Goal: Share content: Share content

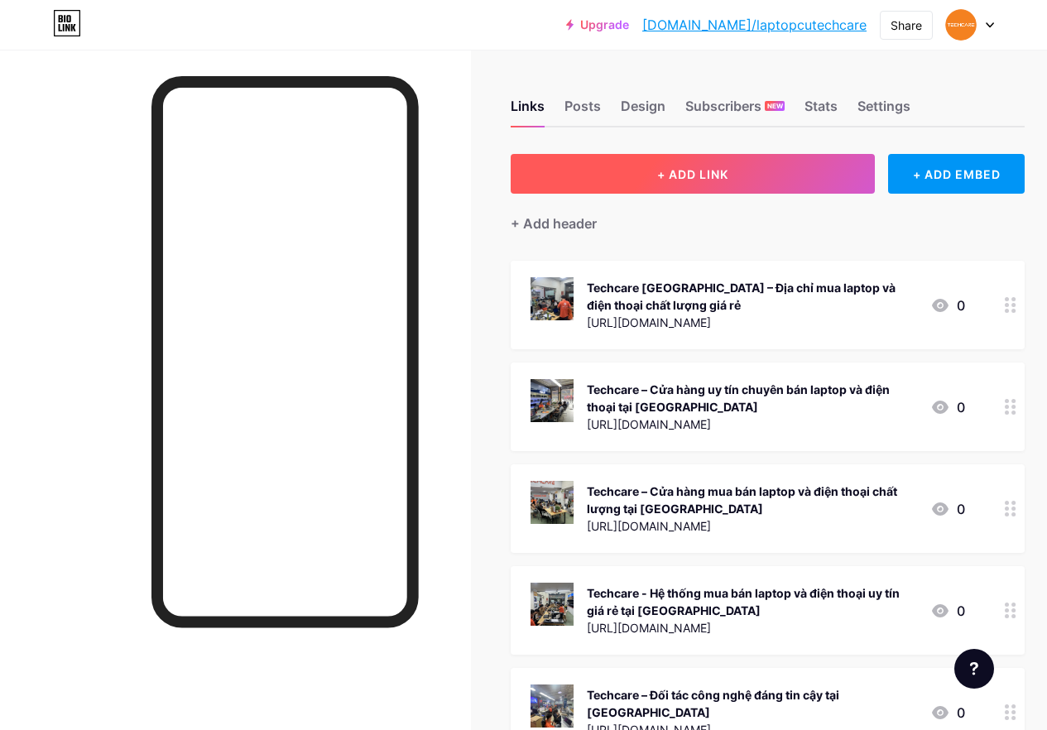
click at [701, 173] on span "+ ADD LINK" at bounding box center [692, 174] width 71 height 14
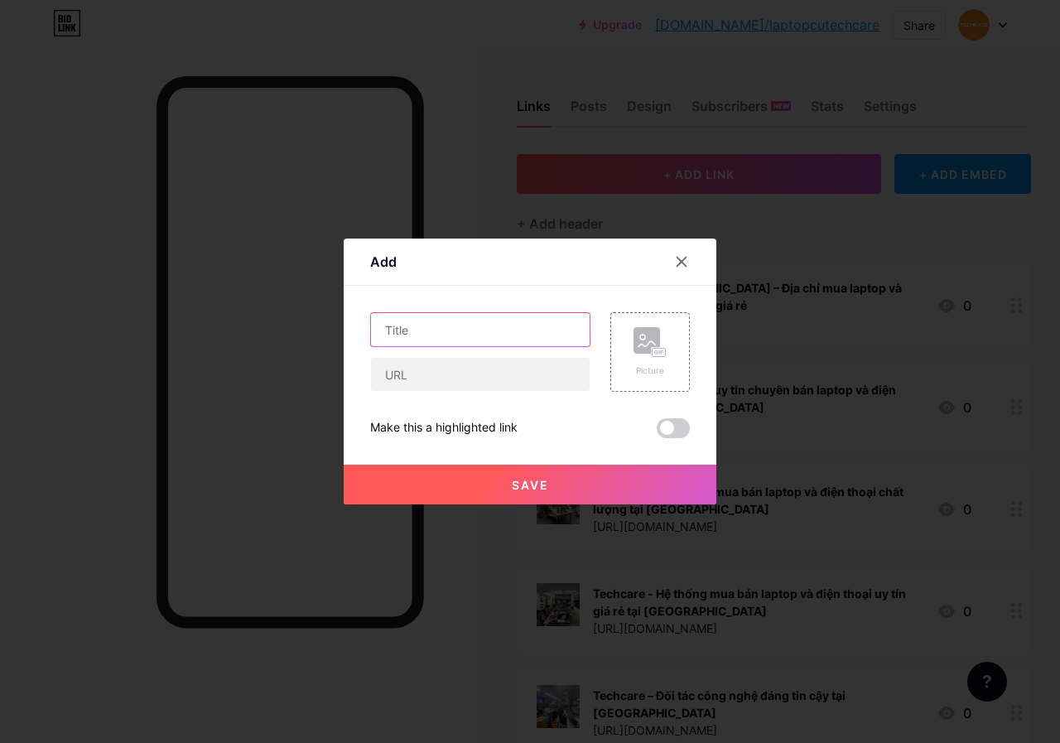
click at [477, 330] on input "text" at bounding box center [480, 329] width 219 height 33
paste input "MSI GE75 Raider 9SG - [PERSON_NAME]"
type input "MSI GE75 Raider 9SG - [PERSON_NAME]"
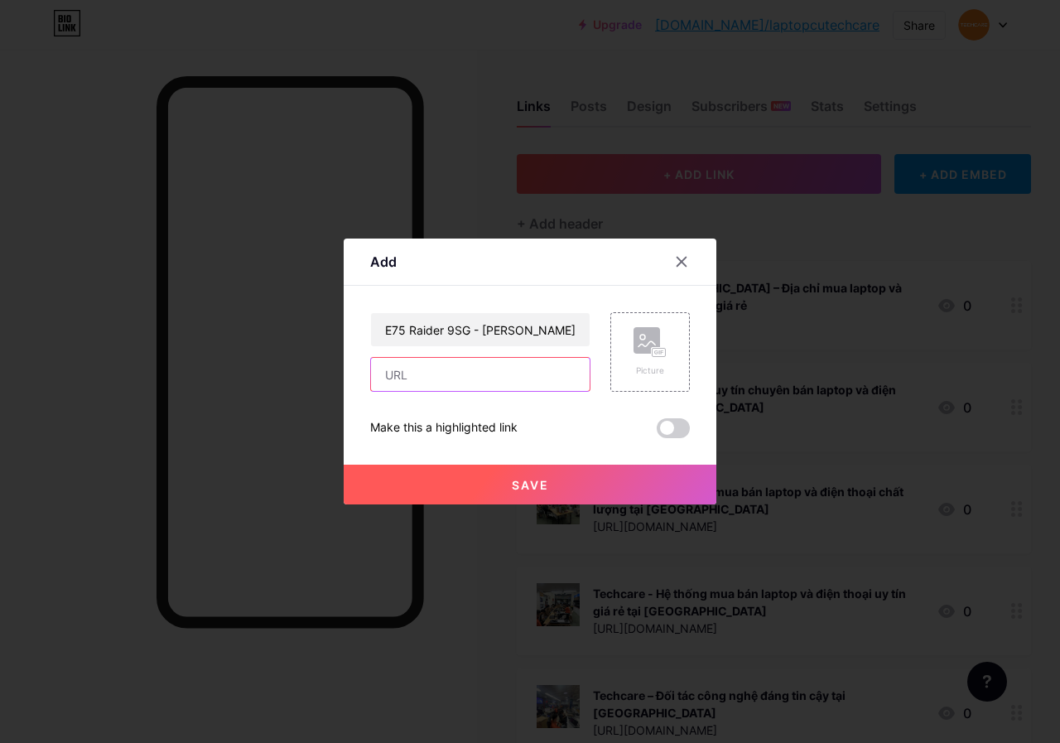
click at [477, 375] on input "text" at bounding box center [480, 374] width 219 height 33
paste input "[URL][DOMAIN_NAME]"
type input "[URL][DOMAIN_NAME]"
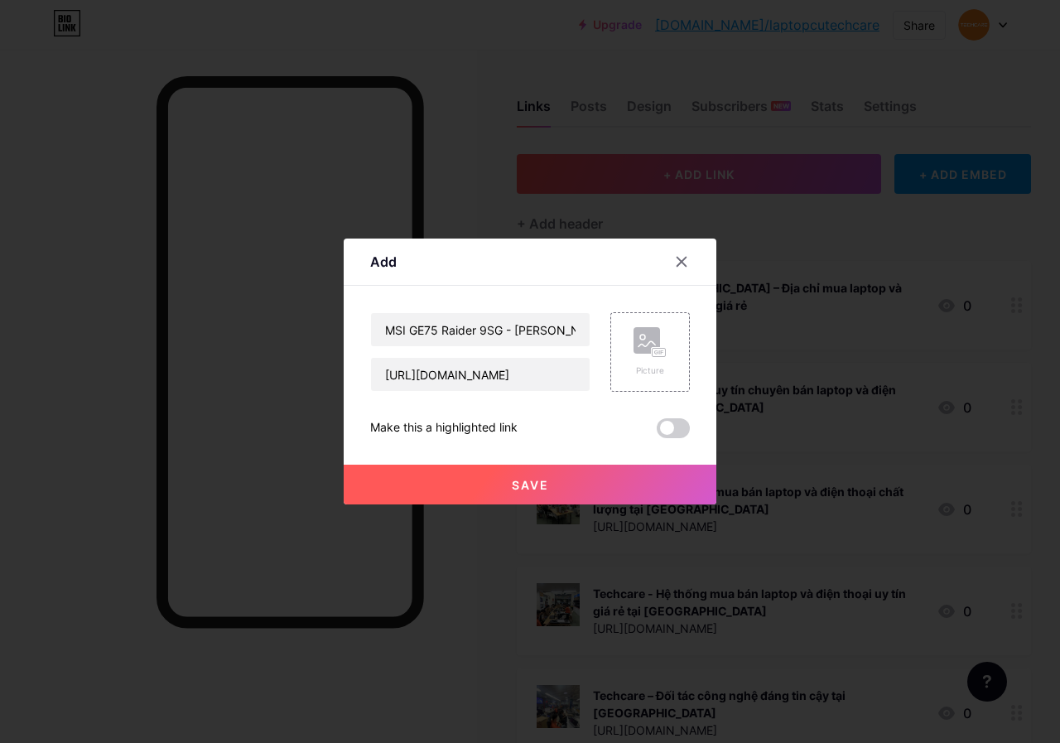
click at [536, 484] on span "Save" at bounding box center [530, 485] width 37 height 14
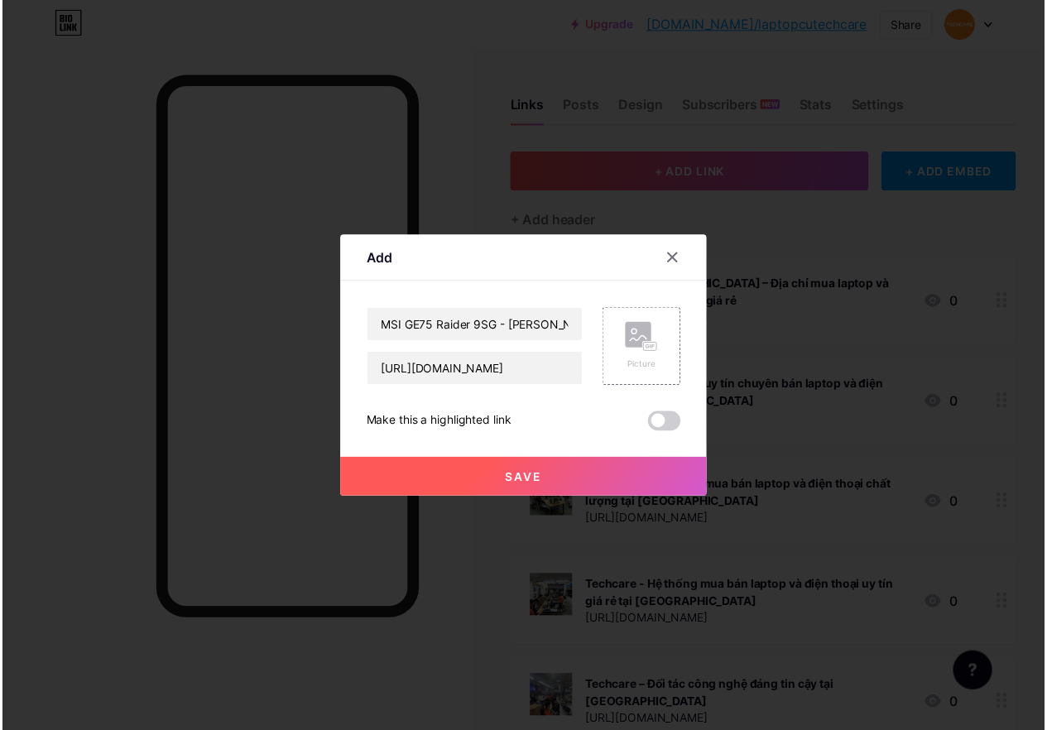
scroll to position [0, 0]
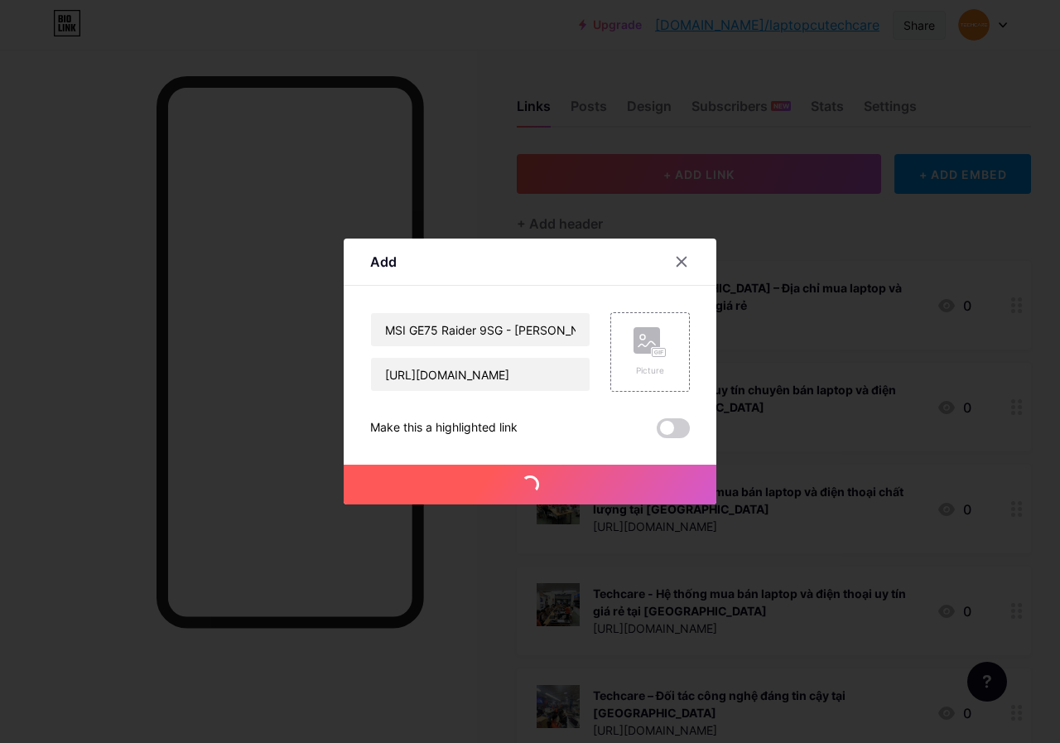
click at [920, 22] on div "Share" at bounding box center [918, 25] width 31 height 17
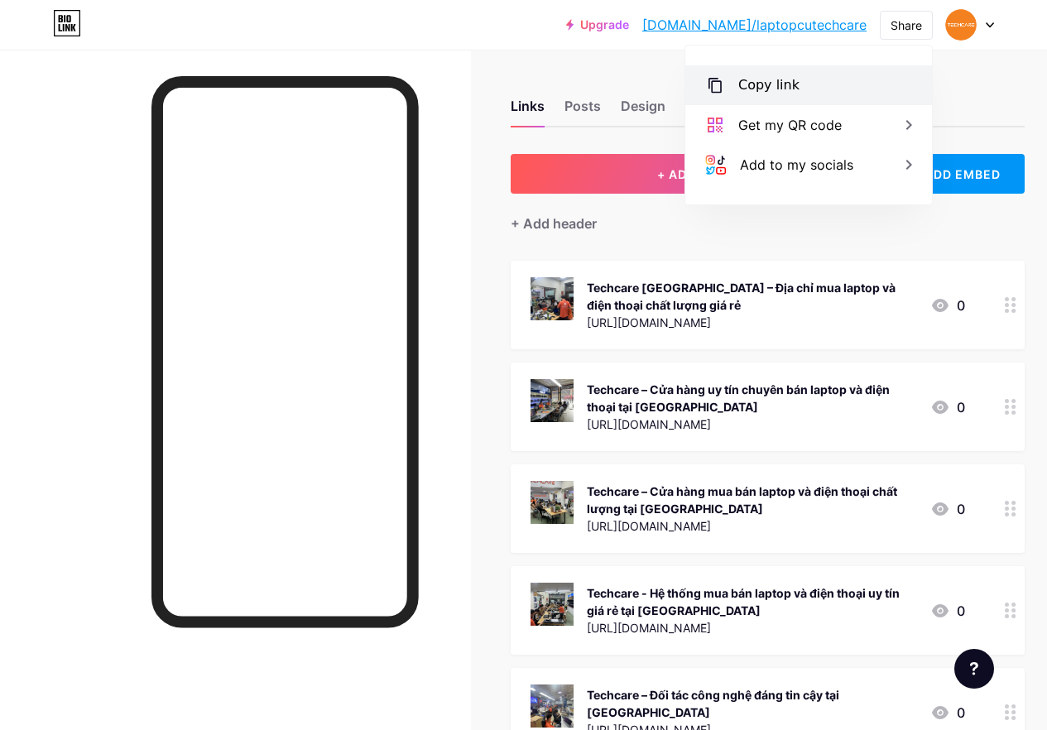
click at [811, 84] on div "Copy link" at bounding box center [808, 85] width 247 height 40
